Goal: Task Accomplishment & Management: Manage account settings

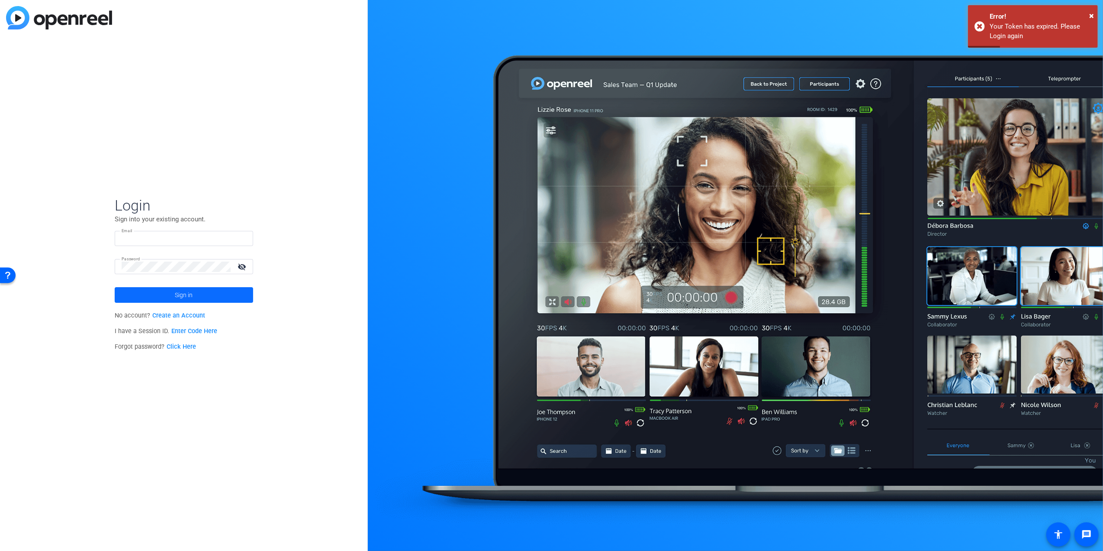
type input "[PERSON_NAME][EMAIL_ADDRESS][DOMAIN_NAME]"
click at [174, 296] on span at bounding box center [184, 294] width 139 height 21
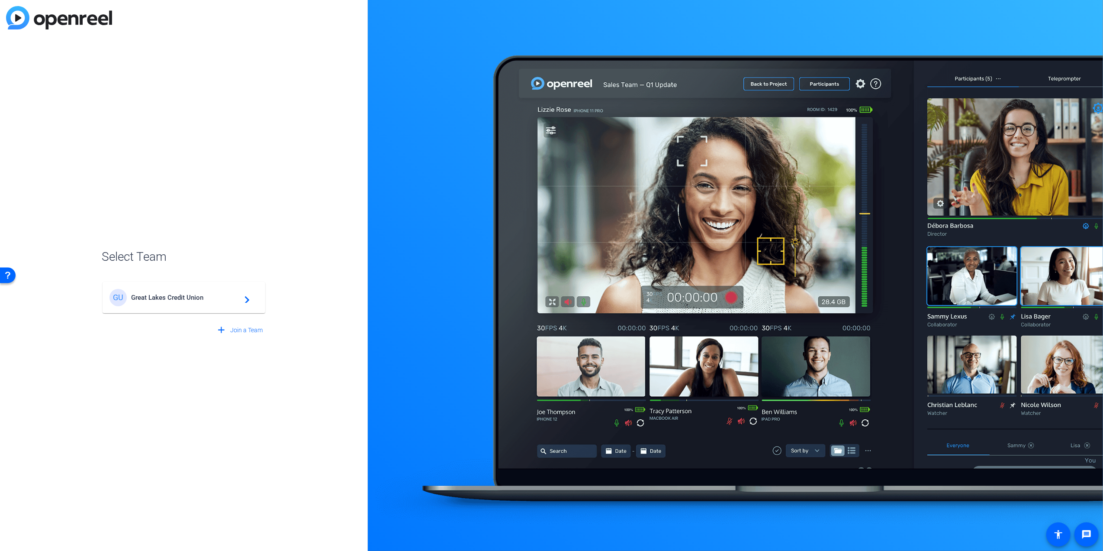
click at [152, 296] on span "Great Lakes Credit Union" at bounding box center [185, 297] width 108 height 8
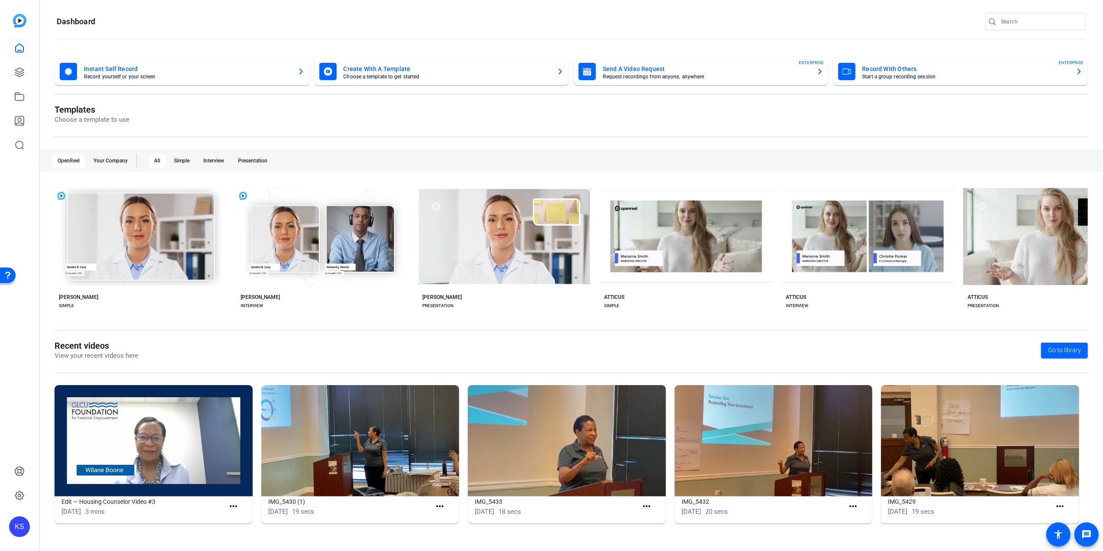
click at [179, 447] on img at bounding box center [154, 440] width 198 height 111
click at [126, 460] on img at bounding box center [154, 440] width 198 height 111
click at [148, 443] on img at bounding box center [154, 440] width 198 height 111
click at [156, 520] on div "Edit — Housing Counselor Video #3" at bounding box center [143, 518] width 87 height 17
click at [203, 463] on img at bounding box center [154, 440] width 198 height 111
